Goal: Find specific page/section

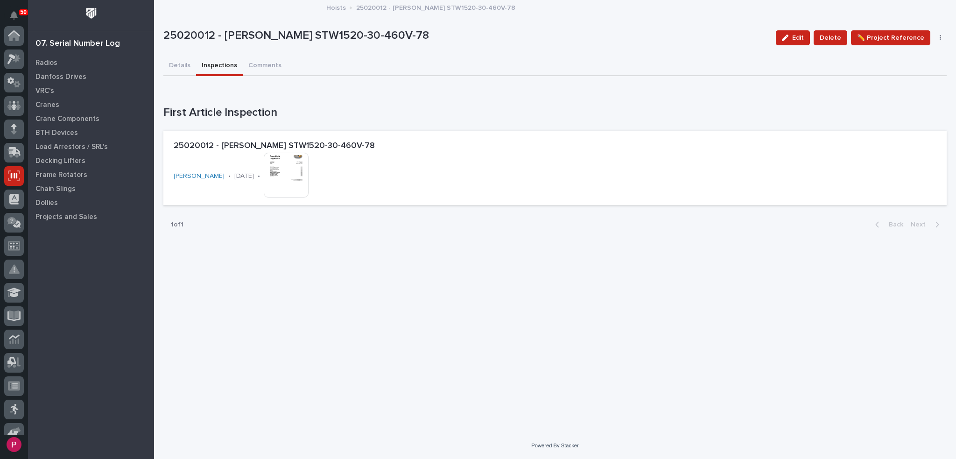
scroll to position [140, 0]
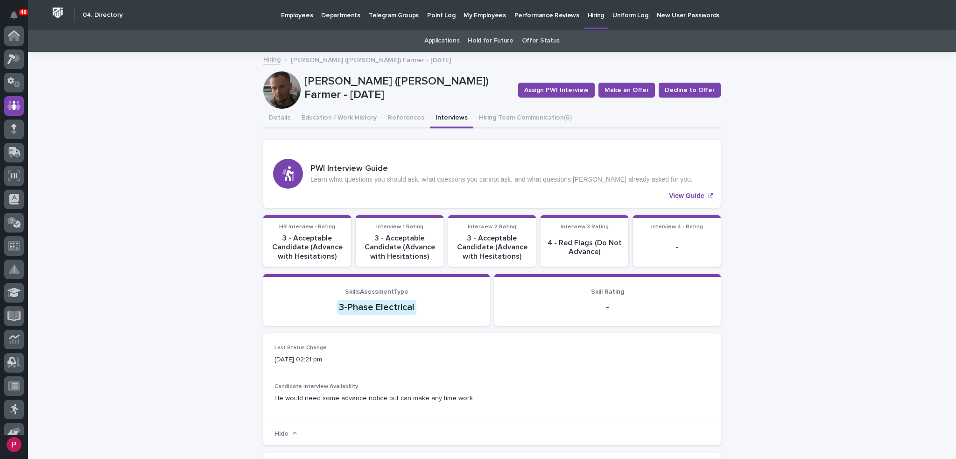
scroll to position [70, 0]
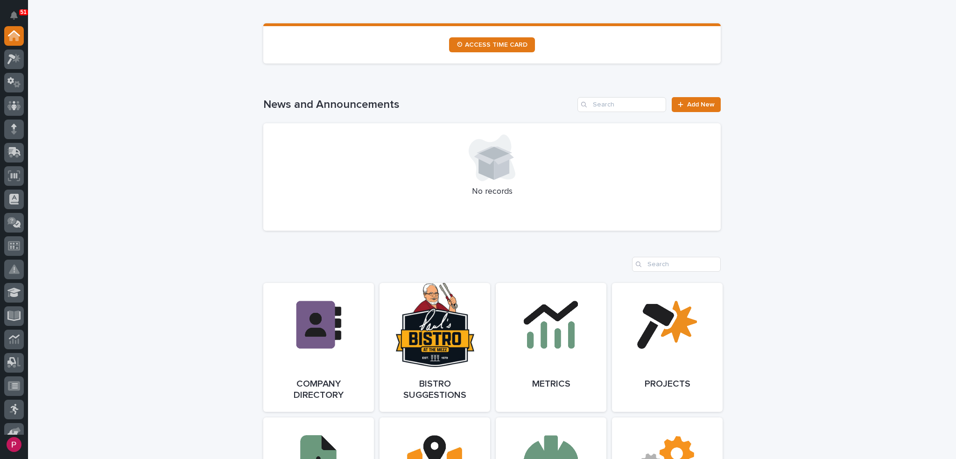
scroll to position [560, 0]
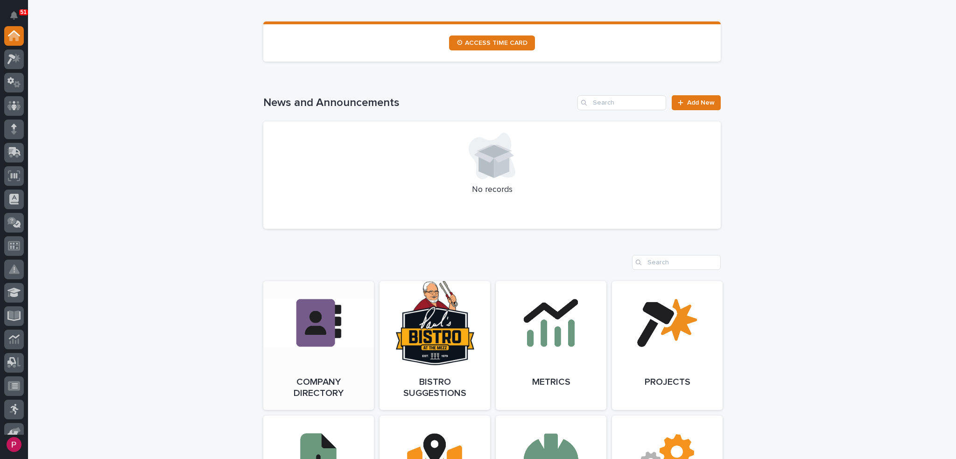
click at [315, 323] on link "Open Link" at bounding box center [318, 345] width 111 height 129
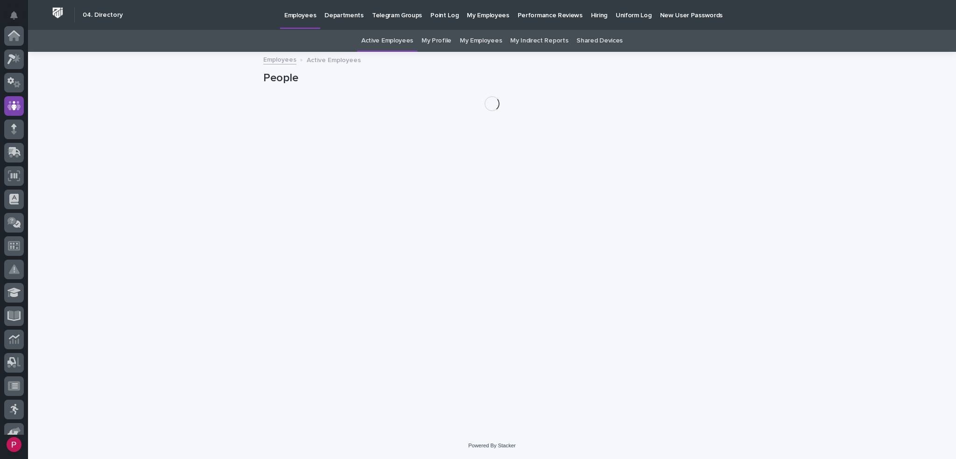
scroll to position [70, 0]
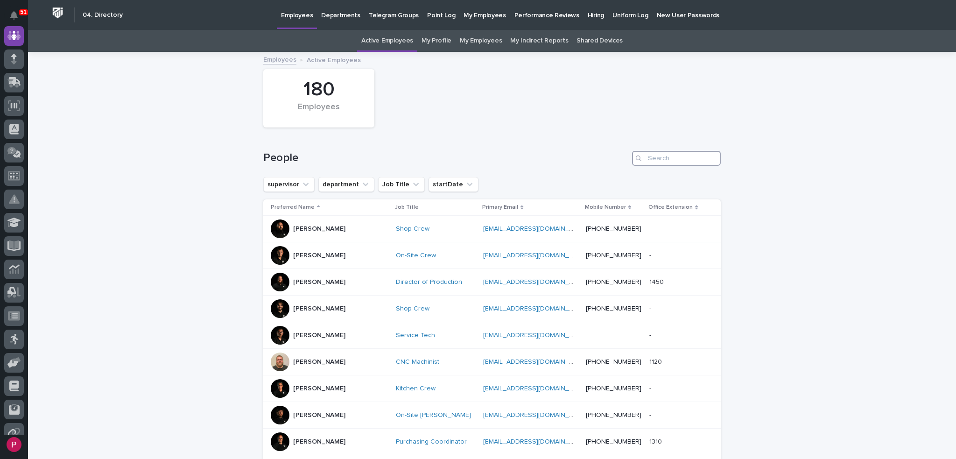
click at [645, 158] on input "Search" at bounding box center [676, 158] width 89 height 15
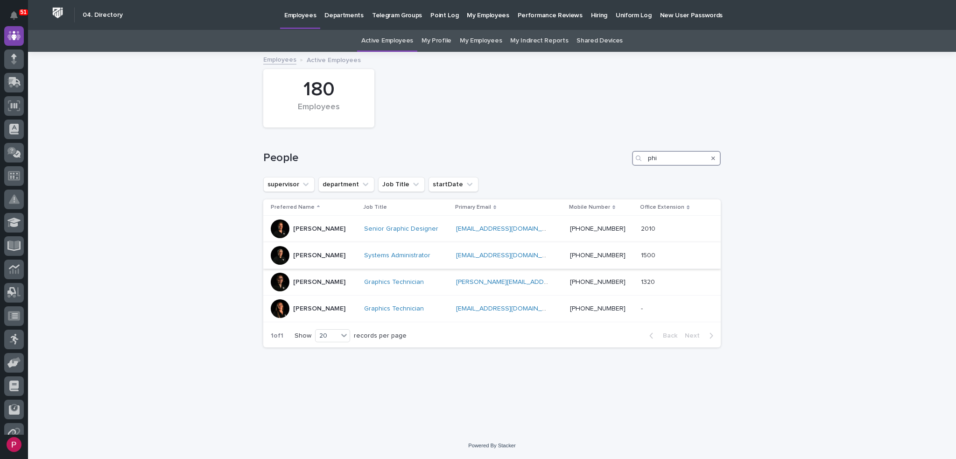
type input "phi"
click at [319, 255] on p "[PERSON_NAME]" at bounding box center [319, 256] width 52 height 8
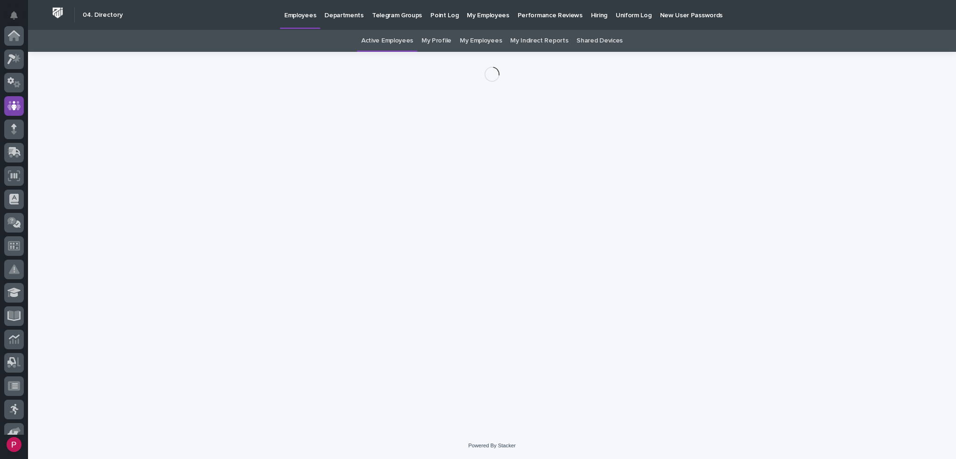
scroll to position [70, 0]
